Goal: Task Accomplishment & Management: Manage account settings

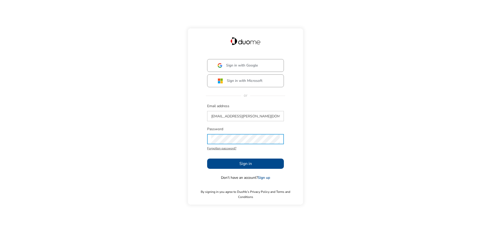
click at [254, 167] on button "Sign in" at bounding box center [245, 164] width 77 height 10
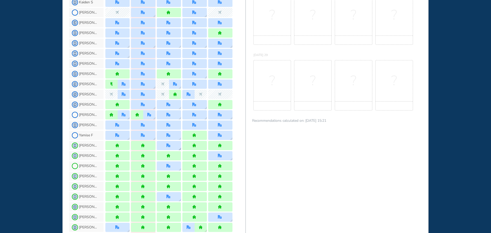
scroll to position [256, 0]
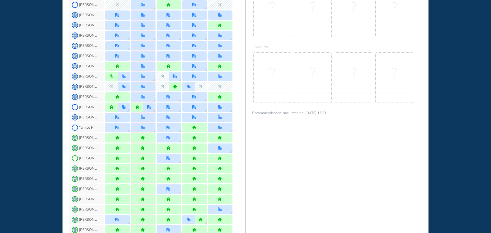
click at [28, 70] on div "WHO'S WHERE WHEN MY WORK INITIATIVES 93 DF New! NOTIFICATIONS All Location Task…" at bounding box center [245, 116] width 491 height 233
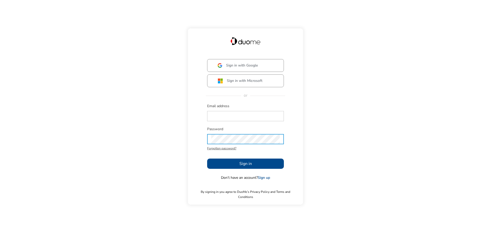
type input "[EMAIL_ADDRESS][PERSON_NAME][DOMAIN_NAME]"
click at [260, 168] on button "Sign in" at bounding box center [245, 164] width 77 height 10
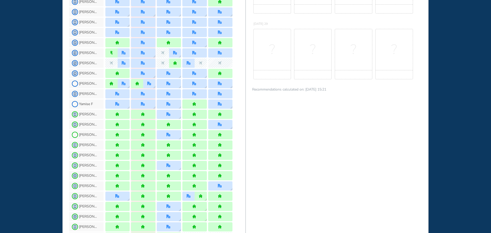
scroll to position [281, 0]
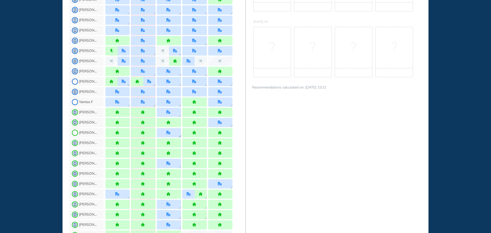
click at [172, 131] on div at bounding box center [169, 132] width 24 height 9
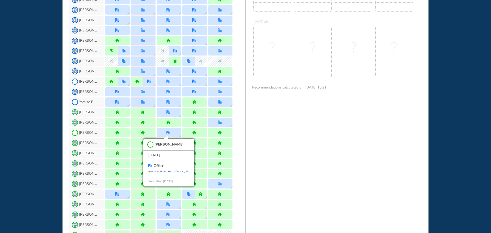
click at [19, 147] on div "WHO'S WHERE WHEN MY WORK INITIATIVES 93 DF New! NOTIFICATIONS All Location Task…" at bounding box center [245, 116] width 491 height 233
